Goal: Task Accomplishment & Management: Manage account settings

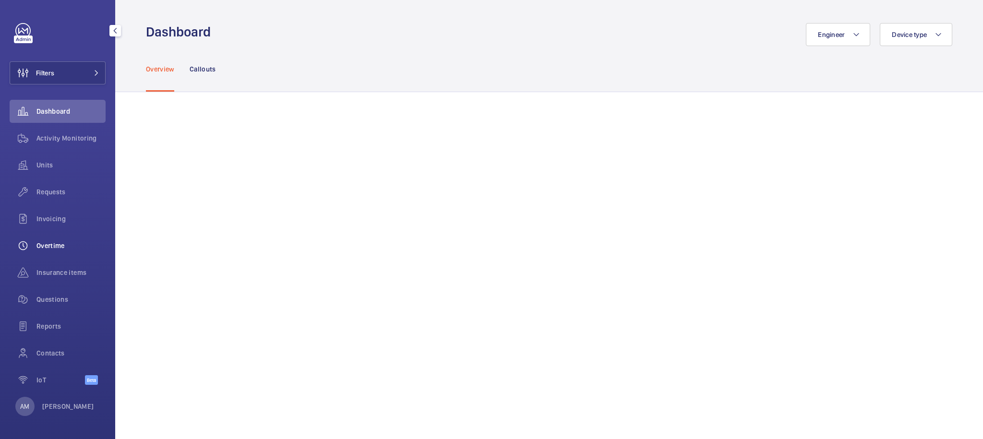
click at [54, 253] on div "Overtime" at bounding box center [58, 245] width 96 height 23
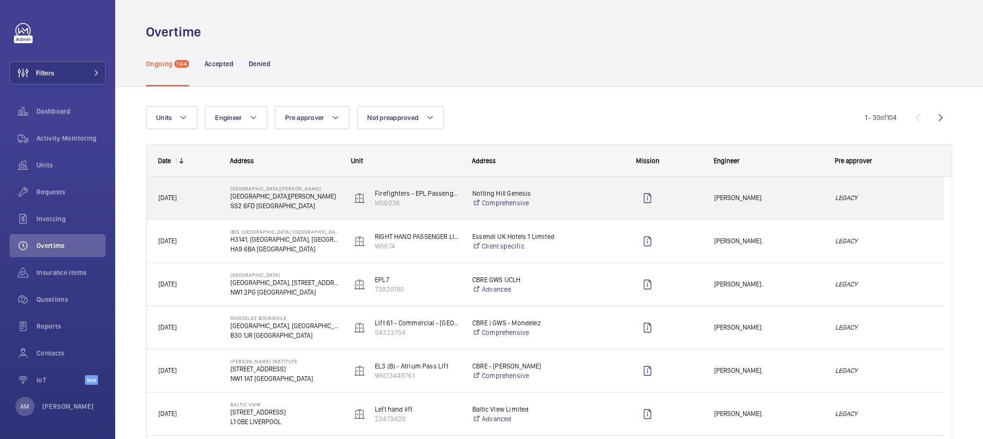
click at [869, 188] on div "LEGACY" at bounding box center [884, 198] width 120 height 30
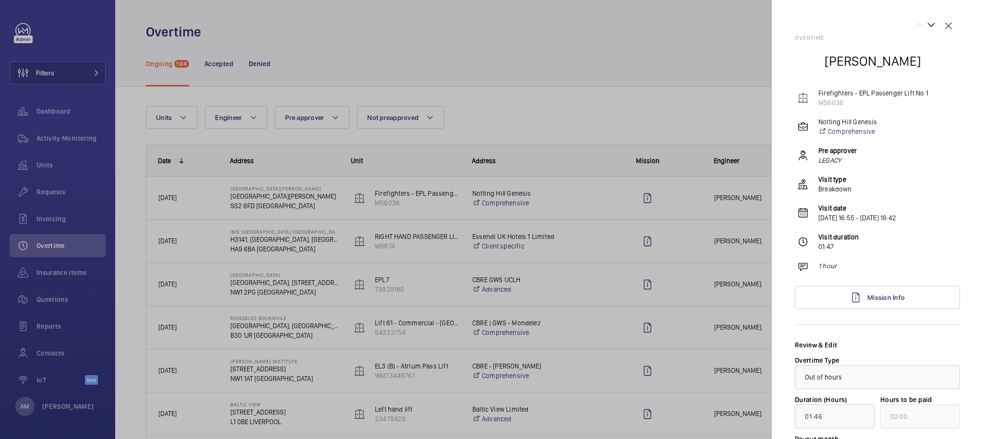
click at [850, 221] on p "[DATE] 16:55 - [DATE] 18:42" at bounding box center [858, 218] width 78 height 10
click at [822, 219] on p "[DATE] 16:55 - [DATE] 18:42" at bounding box center [858, 218] width 78 height 10
click at [821, 219] on p "[DATE] 16:55 - [DATE] 18:42" at bounding box center [858, 218] width 78 height 10
drag, startPoint x: 821, startPoint y: 219, endPoint x: 827, endPoint y: 218, distance: 5.9
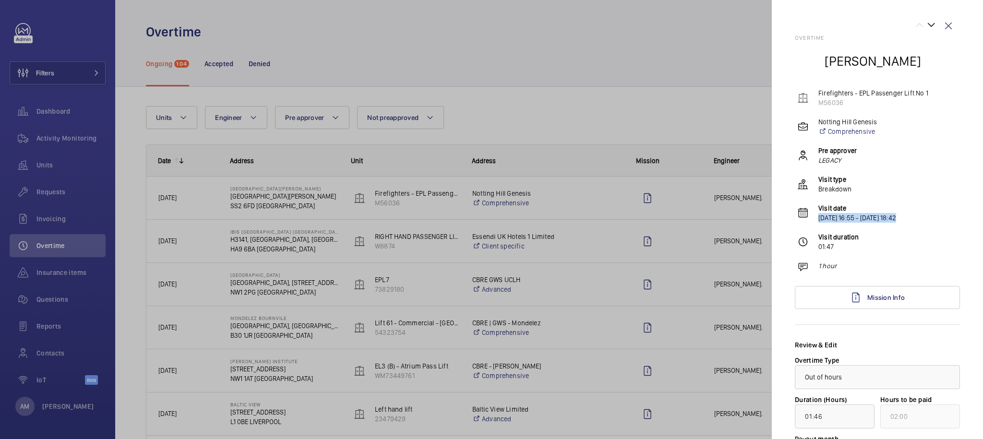
click at [827, 218] on p "[DATE] 16:55 - [DATE] 18:42" at bounding box center [858, 218] width 78 height 10
click at [865, 214] on p "[DATE] 16:55 - [DATE] 18:42" at bounding box center [858, 218] width 78 height 10
drag, startPoint x: 865, startPoint y: 214, endPoint x: 820, endPoint y: 217, distance: 45.2
click at [820, 217] on p "[DATE] 16:55 - [DATE] 18:42" at bounding box center [858, 218] width 78 height 10
click at [878, 216] on p "[DATE] 16:55 - [DATE] 18:42" at bounding box center [858, 218] width 78 height 10
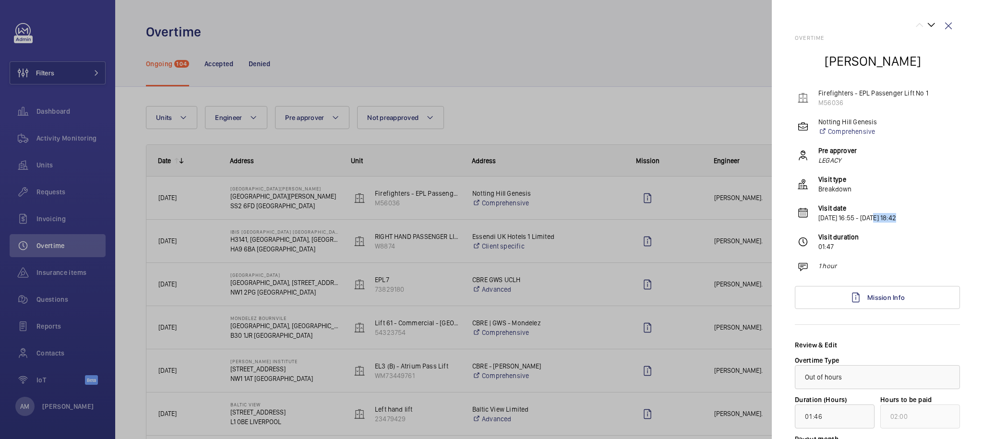
drag, startPoint x: 878, startPoint y: 216, endPoint x: 931, endPoint y: 217, distance: 52.8
click at [931, 217] on div "Visit date [DATE] 16:55 - [DATE] 18:42" at bounding box center [879, 213] width 163 height 19
click at [855, 232] on div "Overtime [PERSON_NAME] Firefighters - EPL Passenger Lift No 1 M56036 Notting Hi…" at bounding box center [877, 285] width 165 height 501
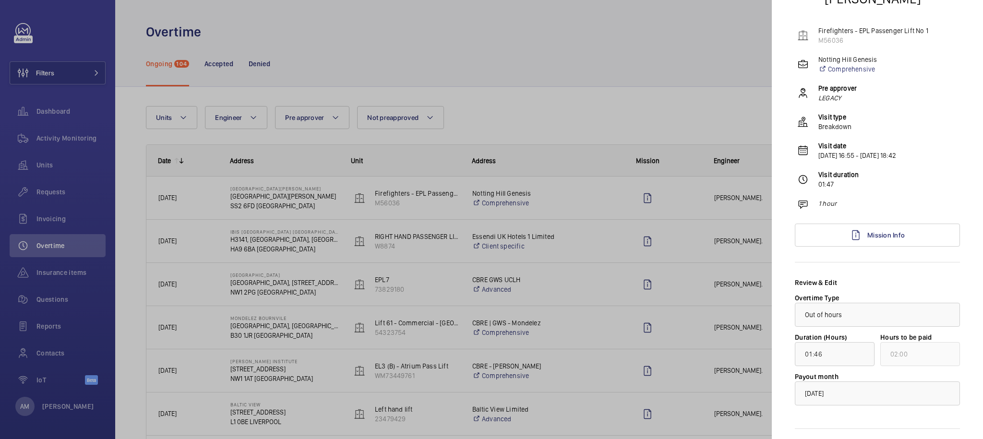
scroll to position [60, 0]
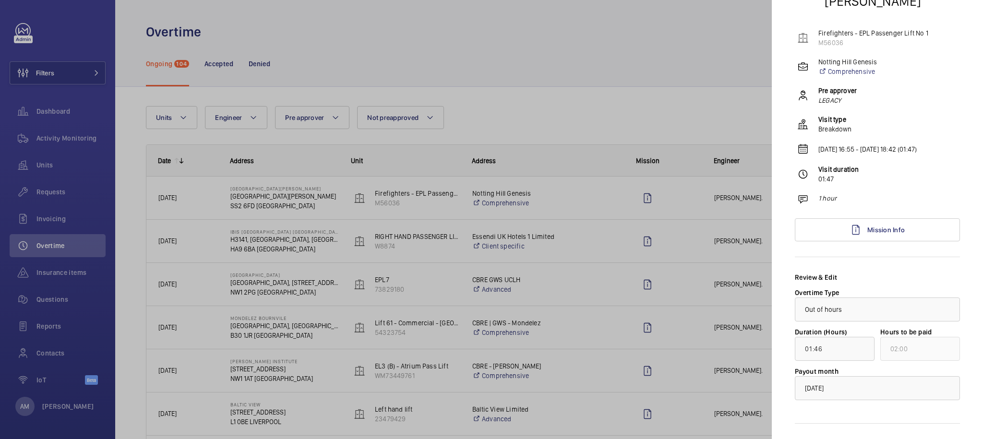
drag, startPoint x: 947, startPoint y: 149, endPoint x: 814, endPoint y: 146, distance: 133.0
click at [814, 146] on div "Visit date [DATE] 16:55 - [DATE] 18:42 (01:47)" at bounding box center [879, 150] width 163 height 12
click at [917, 150] on p "[DATE] 16:55 - [DATE] 18:42 (01:47)" at bounding box center [868, 150] width 98 height 10
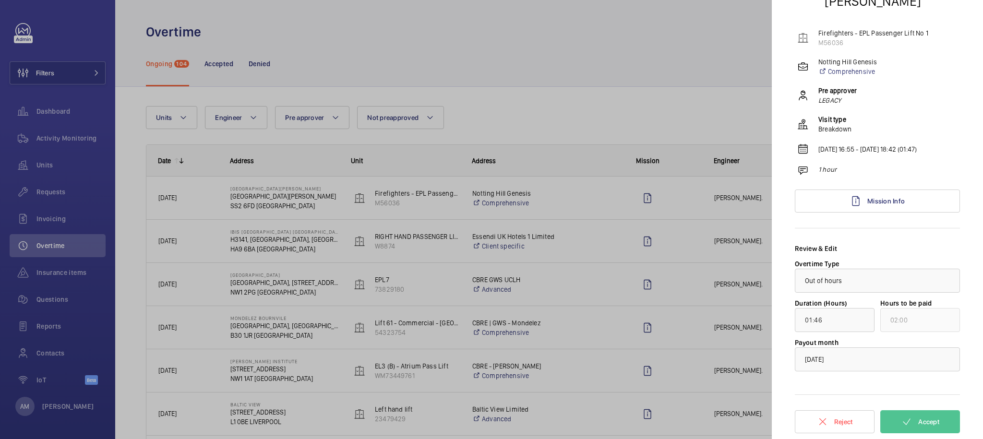
scroll to position [52, 0]
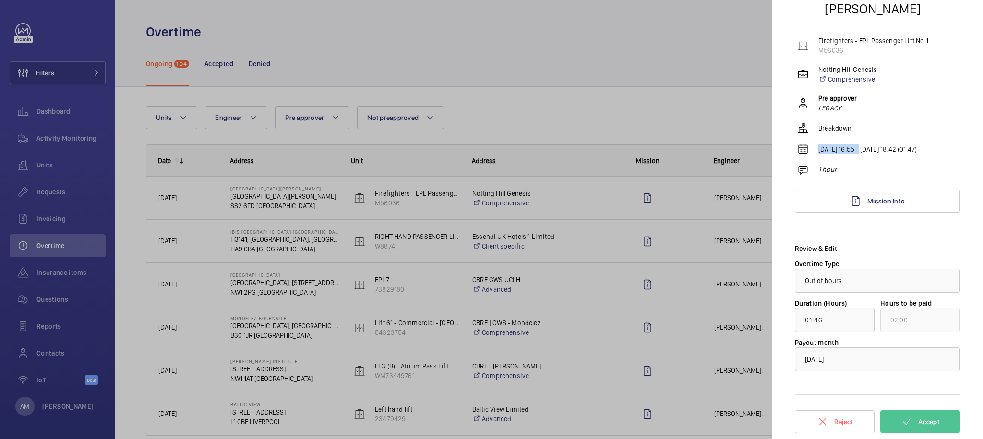
drag, startPoint x: 819, startPoint y: 150, endPoint x: 861, endPoint y: 149, distance: 42.7
click at [861, 149] on p "[DATE] 16:55 - [DATE] 18:42 (01:47)" at bounding box center [868, 150] width 98 height 10
click at [857, 149] on p "[DATE] 16:55 - [DATE] 18:42 (01:47)" at bounding box center [868, 150] width 98 height 10
drag, startPoint x: 854, startPoint y: 150, endPoint x: 871, endPoint y: 150, distance: 16.3
click at [871, 150] on p "[DATE] 16:55 - [DATE] 18:42 (01:47)" at bounding box center [868, 150] width 98 height 10
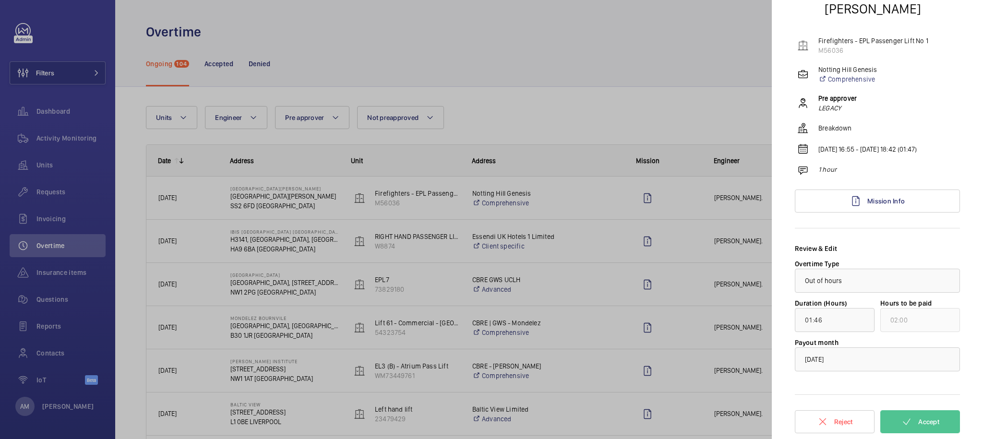
click at [876, 149] on p "[DATE] 16:55 - [DATE] 18:42 (01:47)" at bounding box center [868, 150] width 98 height 10
click at [899, 153] on p "[DATE] 16:55 - [DATE] 18:42 (01:47)" at bounding box center [868, 150] width 98 height 10
drag, startPoint x: 910, startPoint y: 147, endPoint x: 881, endPoint y: 147, distance: 29.3
click at [881, 147] on p "[DATE] 16:55 - [DATE] 18:42 (01:47)" at bounding box center [868, 150] width 98 height 10
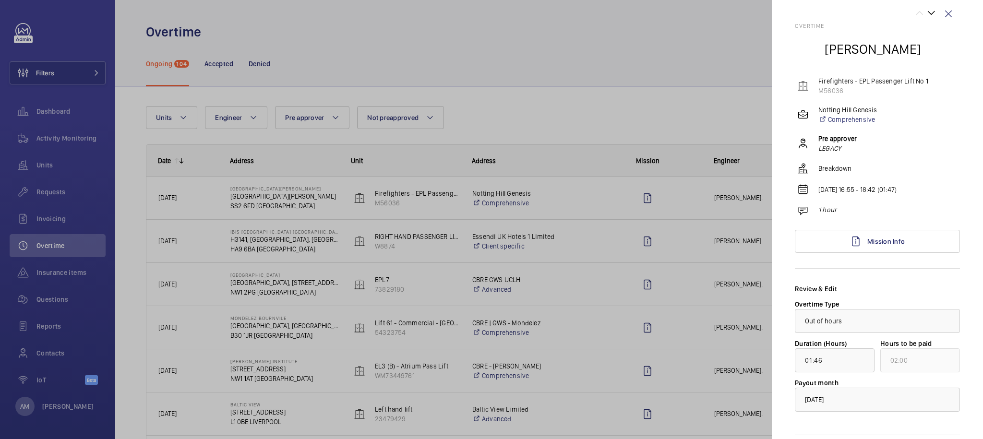
scroll to position [0, 0]
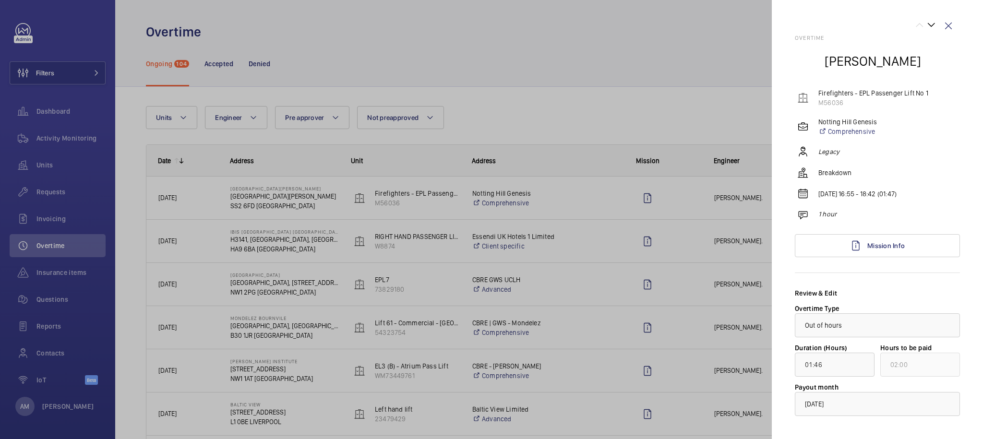
click at [820, 153] on em "Legacy" at bounding box center [829, 152] width 21 height 10
click at [809, 344] on label "Duration (Hours)" at bounding box center [821, 348] width 52 height 8
click at [851, 191] on p "[DATE] 16:55 - 18:42 (01:47)" at bounding box center [858, 194] width 78 height 10
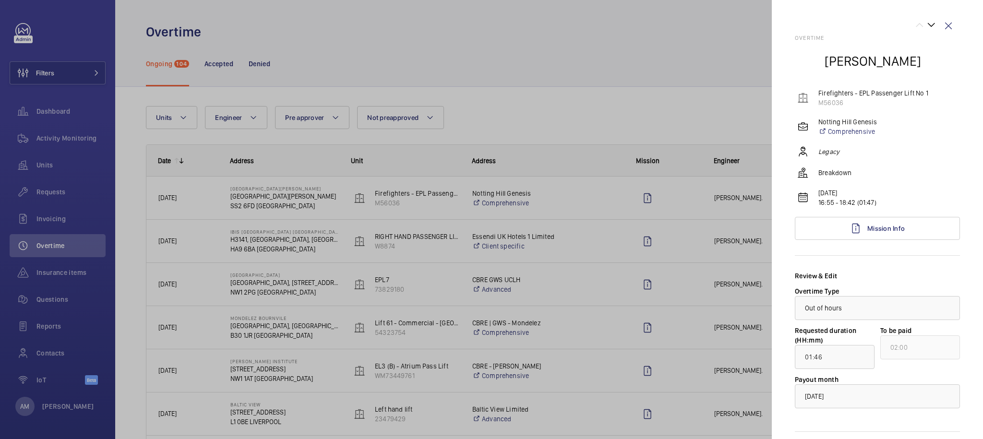
click at [667, 127] on div at bounding box center [491, 219] width 983 height 439
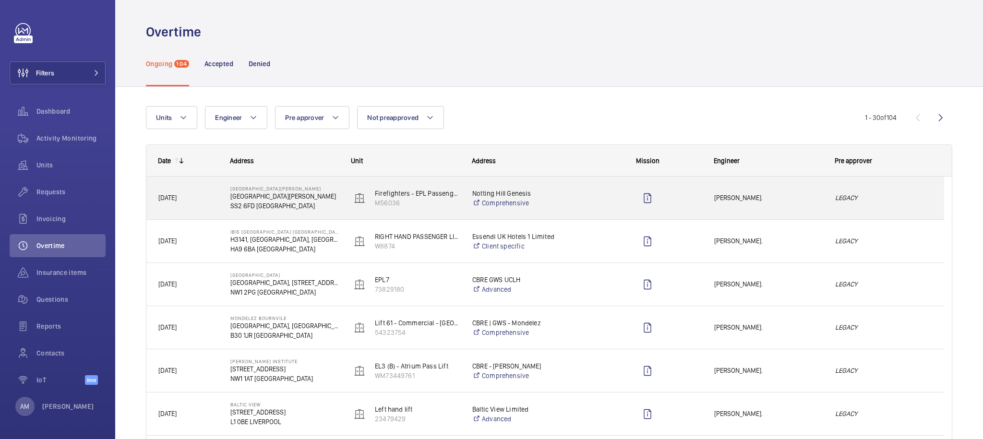
click at [805, 205] on div "[PERSON_NAME]." at bounding box center [763, 198] width 120 height 30
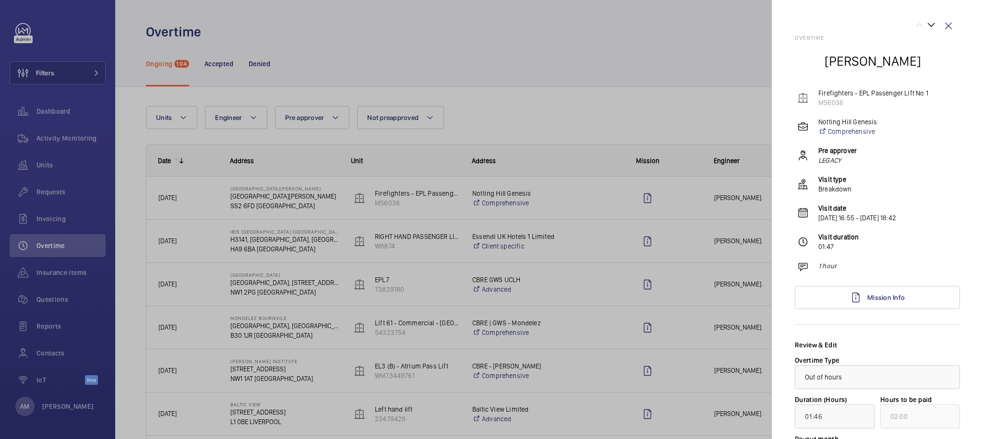
click at [585, 40] on div at bounding box center [491, 219] width 983 height 439
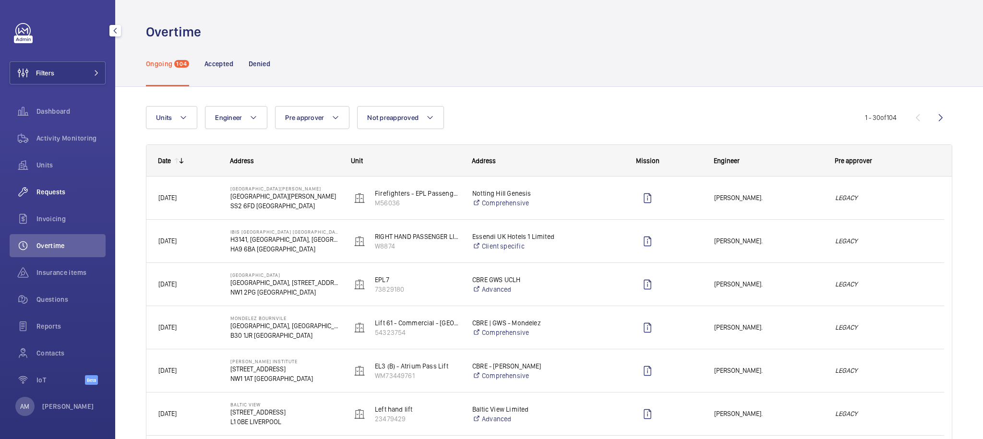
click at [79, 184] on div "Requests" at bounding box center [58, 192] width 96 height 23
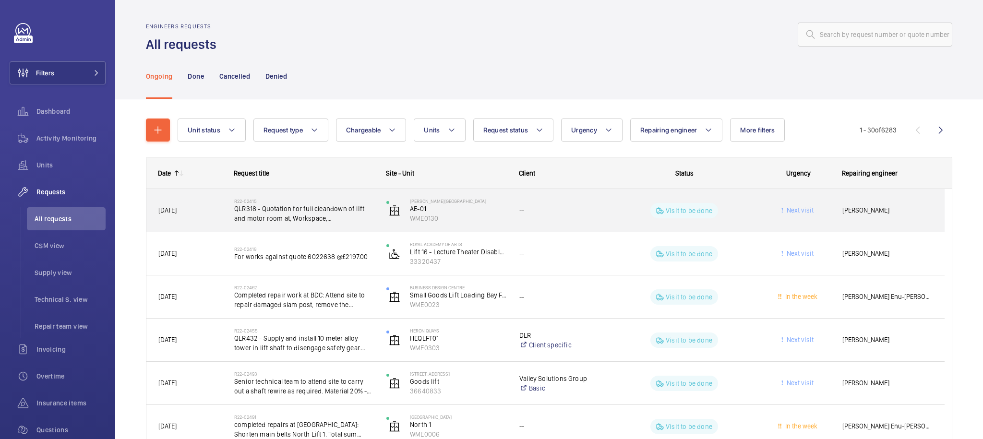
drag, startPoint x: 782, startPoint y: 218, endPoint x: 776, endPoint y: 220, distance: 6.1
click at [777, 219] on div "Next visit" at bounding box center [792, 210] width 75 height 30
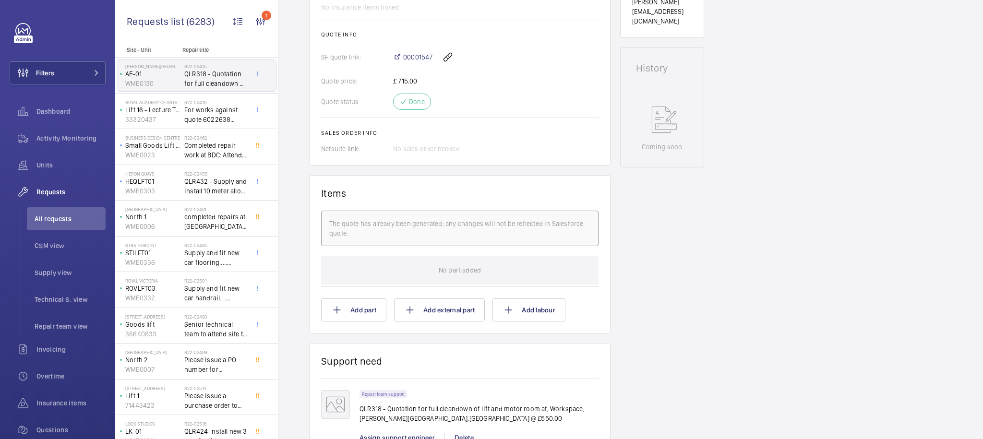
scroll to position [716, 0]
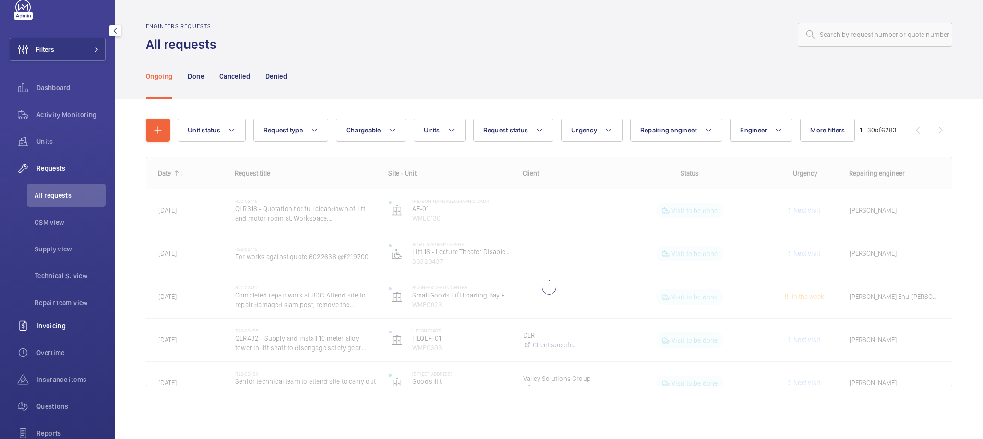
scroll to position [139, 0]
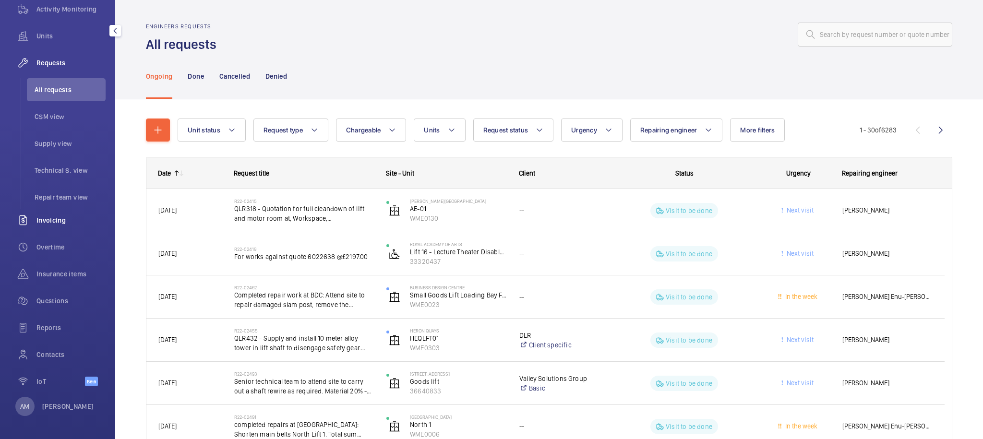
click at [61, 218] on div "Invoicing" at bounding box center [58, 220] width 96 height 23
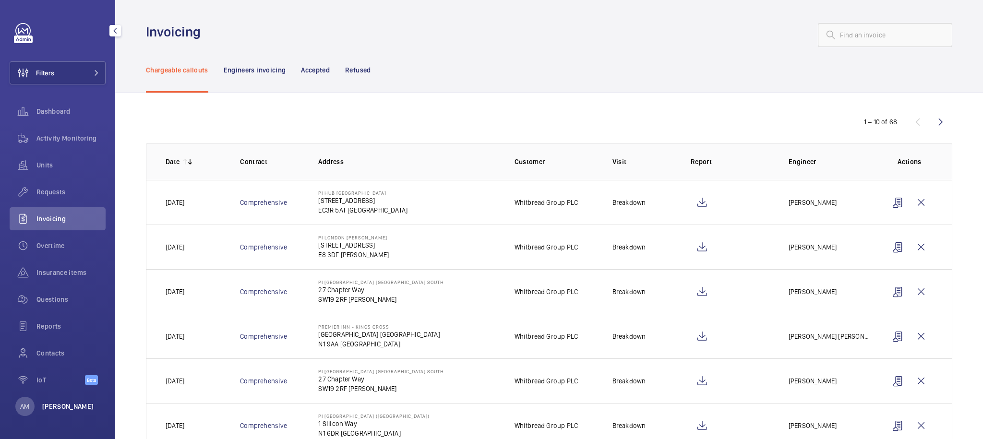
click at [48, 405] on p "[PERSON_NAME]" at bounding box center [68, 407] width 52 height 10
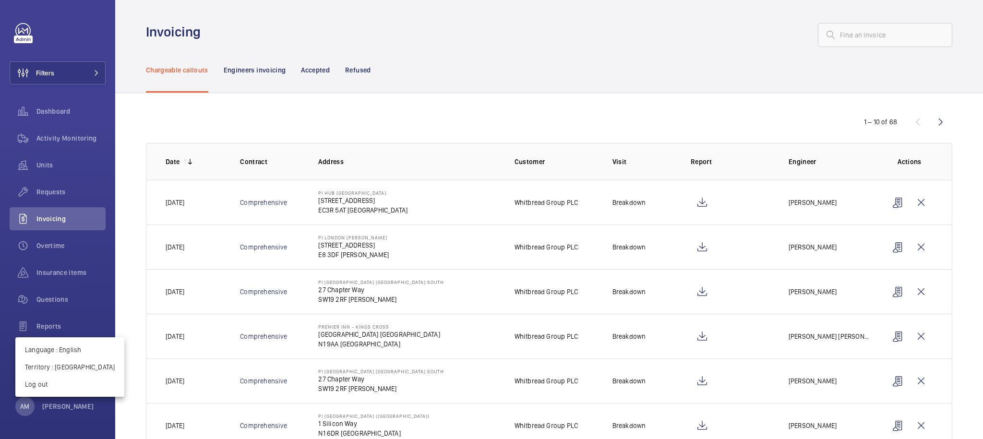
click at [135, 281] on div at bounding box center [491, 219] width 983 height 439
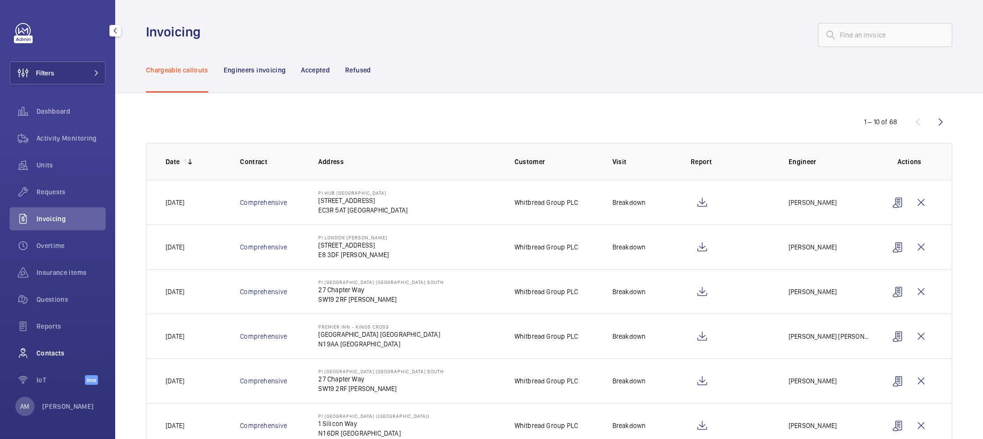
click at [47, 354] on span "Contacts" at bounding box center [70, 354] width 69 height 10
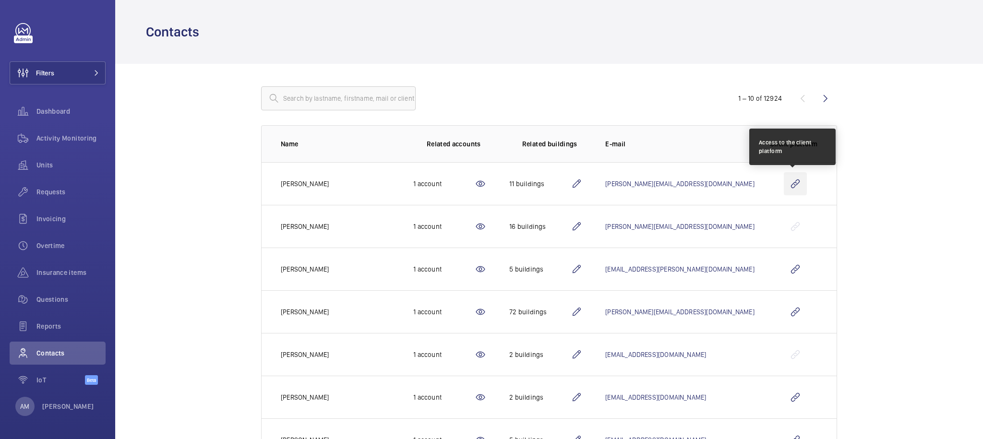
click at [791, 183] on wm-front-icon-button at bounding box center [795, 183] width 23 height 23
drag, startPoint x: 175, startPoint y: 73, endPoint x: 172, endPoint y: 79, distance: 5.8
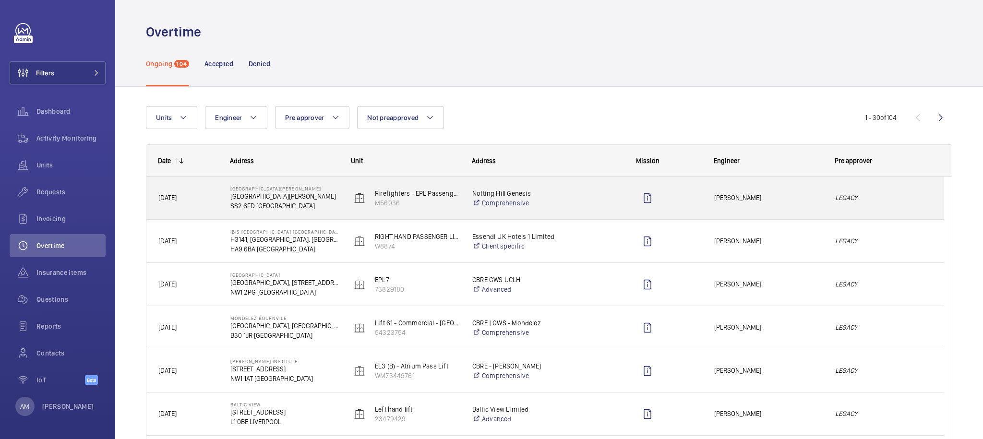
click at [813, 194] on span "[PERSON_NAME]." at bounding box center [769, 198] width 109 height 11
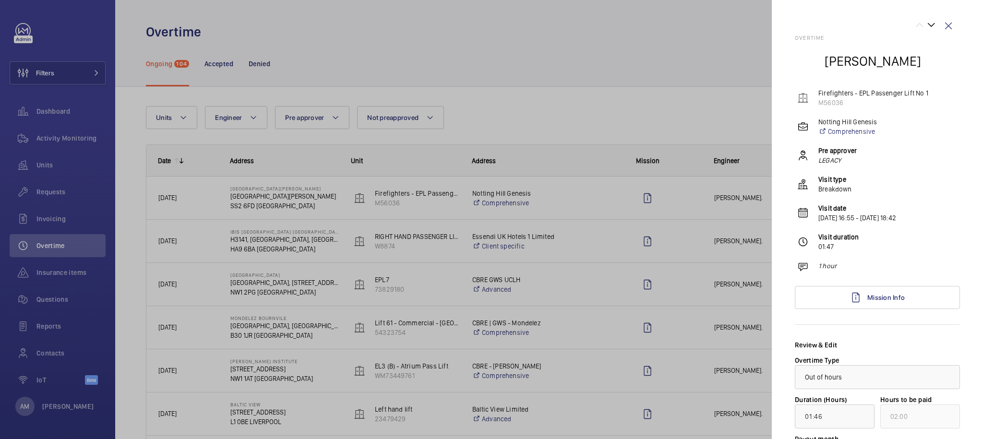
click at [708, 118] on div at bounding box center [491, 219] width 983 height 439
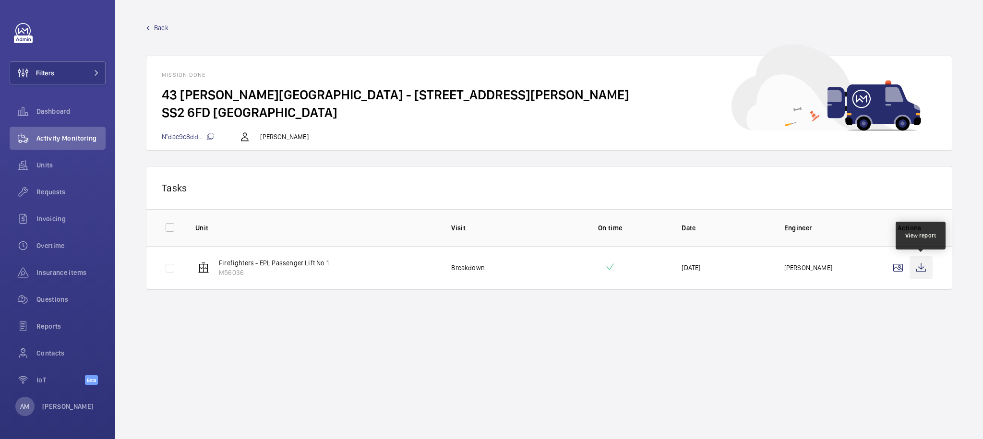
click at [932, 269] on wm-front-icon-button at bounding box center [921, 267] width 23 height 23
